Goal: Obtain resource: Obtain resource

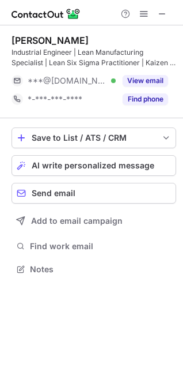
scroll to position [260, 183]
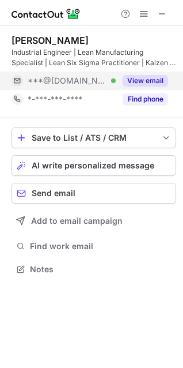
click at [153, 81] on button "View email" at bounding box center [146, 81] width 46 height 12
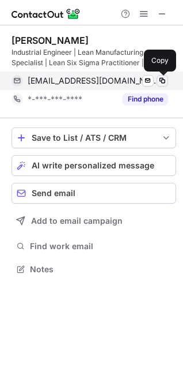
click at [166, 76] on span at bounding box center [162, 80] width 9 height 9
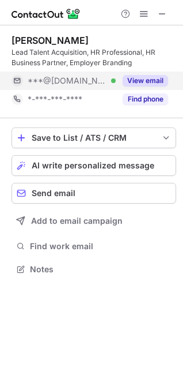
click at [152, 82] on button "View email" at bounding box center [146, 81] width 46 height 12
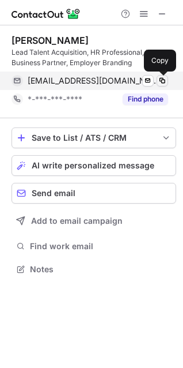
click at [165, 81] on span at bounding box center [162, 80] width 9 height 9
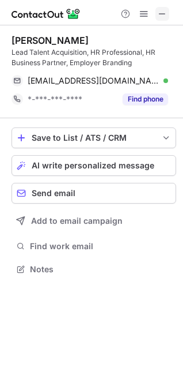
click at [158, 17] on span at bounding box center [162, 13] width 9 height 9
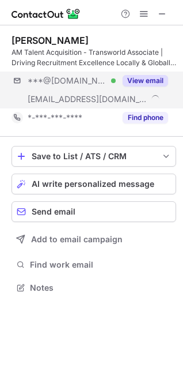
scroll to position [279, 183]
click at [141, 85] on button "View email" at bounding box center [146, 81] width 46 height 12
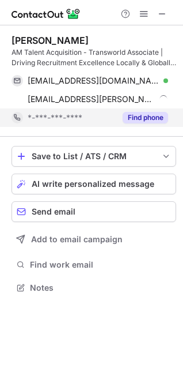
click at [140, 111] on div "Find phone" at bounding box center [142, 117] width 52 height 18
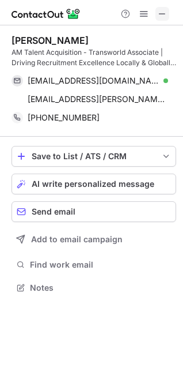
click at [167, 13] on span at bounding box center [162, 13] width 9 height 9
